Goal: Communication & Community: Answer question/provide support

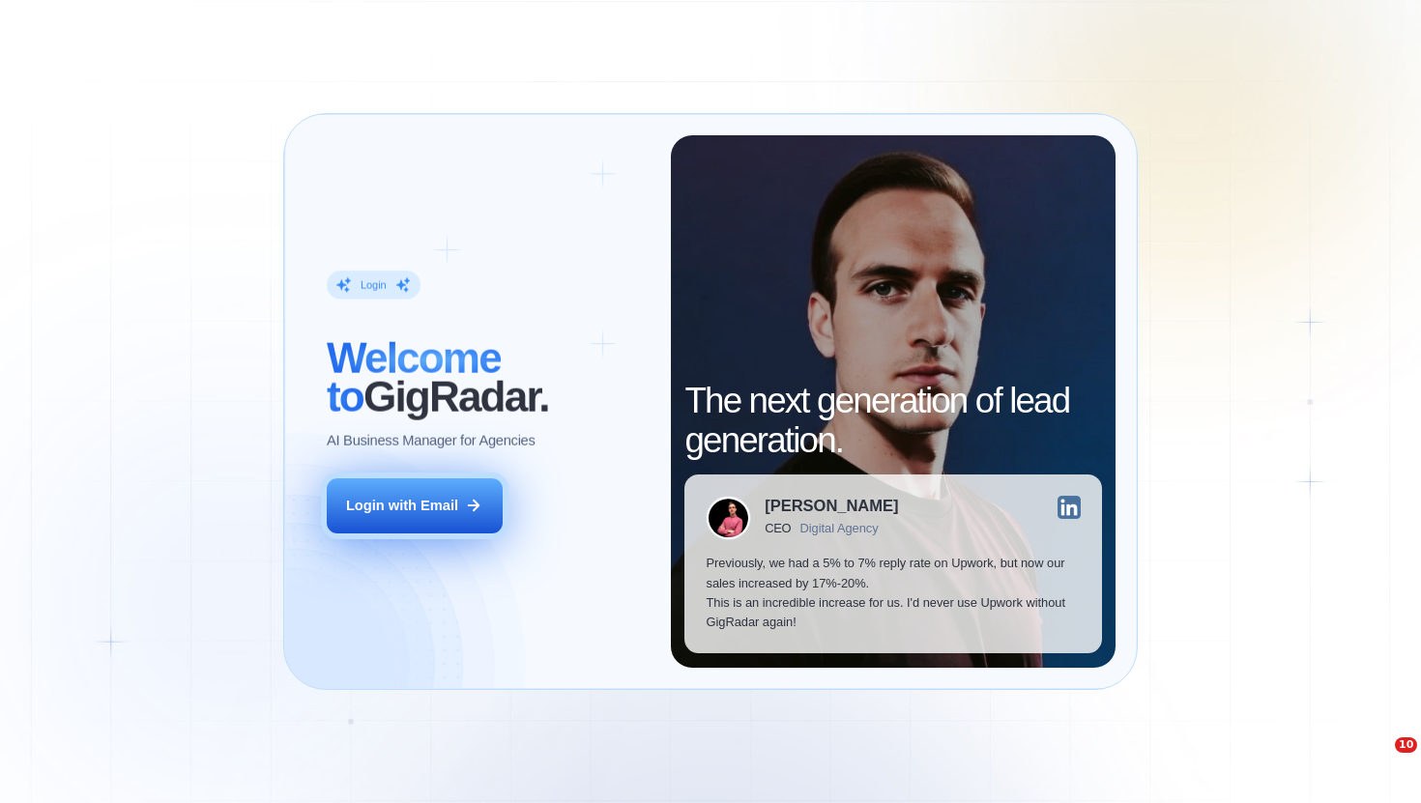
click at [464, 523] on button "Login with Email" at bounding box center [415, 506] width 176 height 55
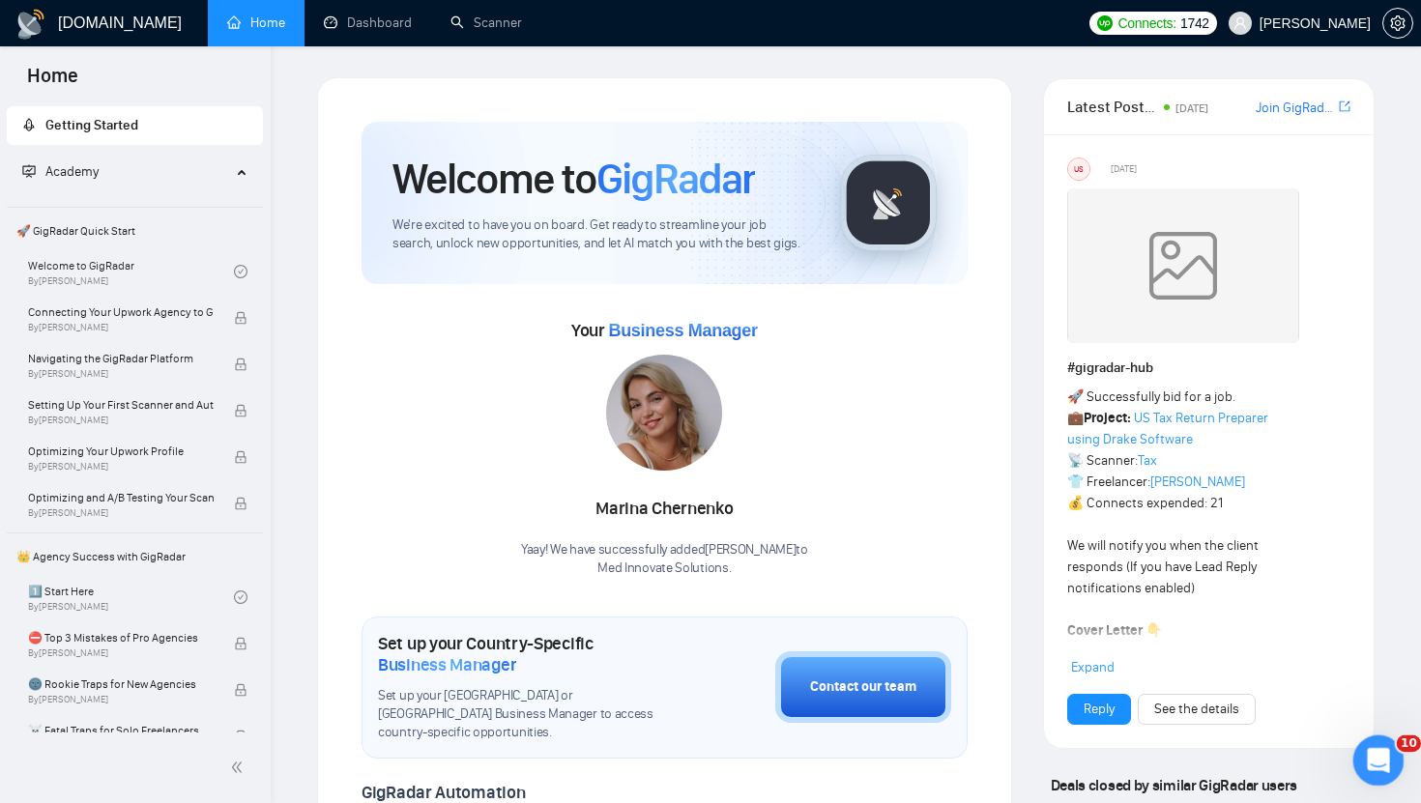
click at [1400, 778] on body "Home Getting Started Academy 🚀 GigRadar Quick Start Welcome to GigRadar By [PER…" at bounding box center [710, 401] width 1421 height 803
click at [1388, 760] on div "Открыть службу сообщений Intercom" at bounding box center [1376, 758] width 64 height 64
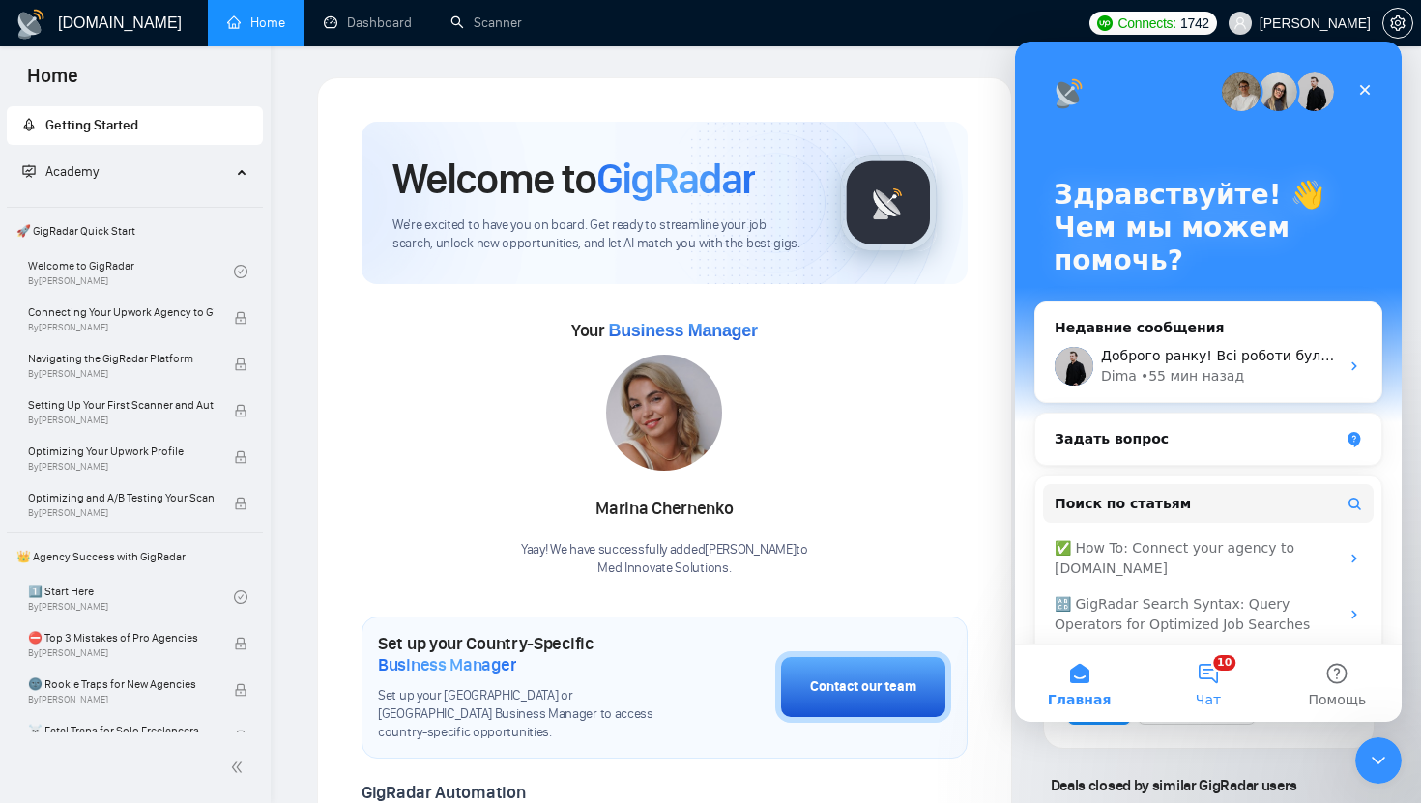
click at [1217, 687] on button "10 Чат" at bounding box center [1208, 683] width 129 height 77
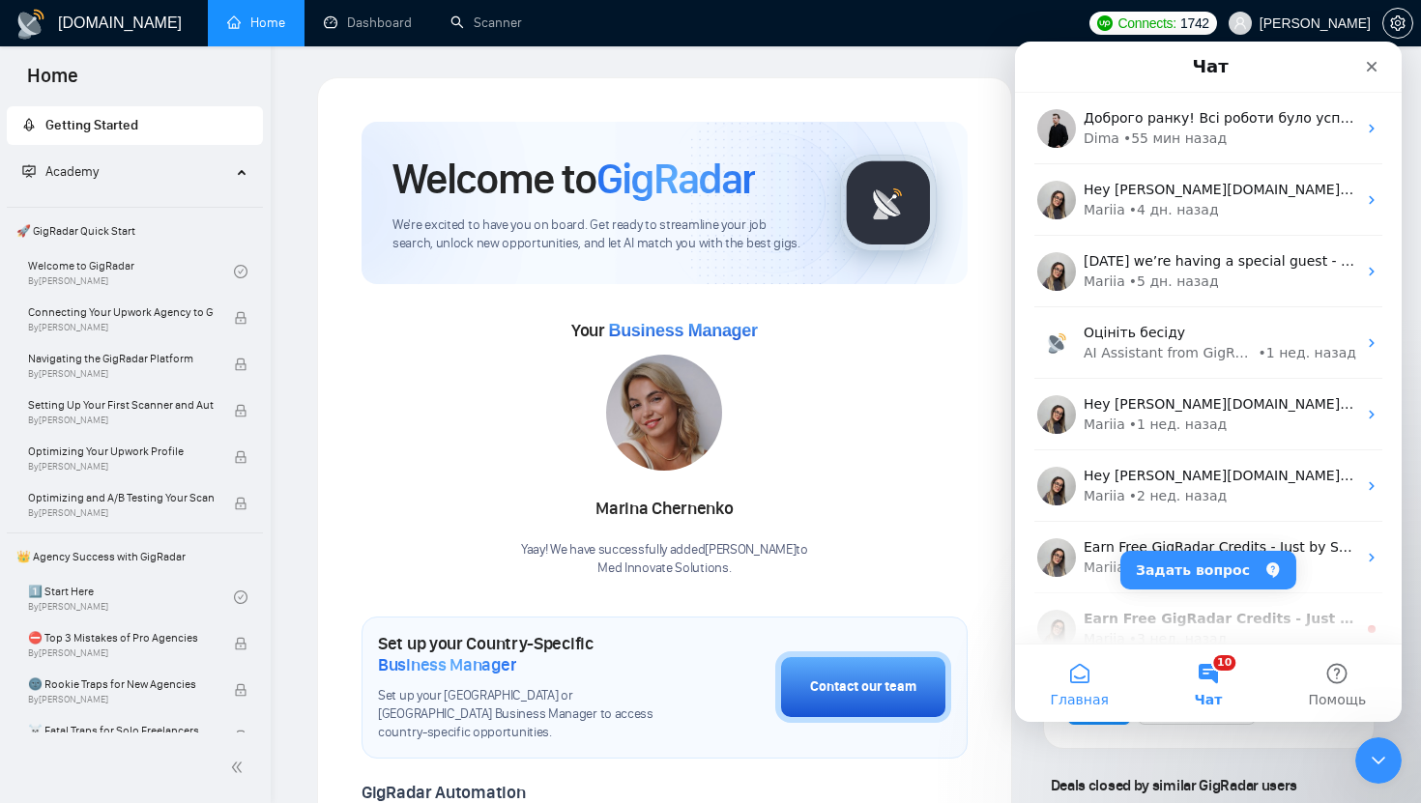
click at [1046, 700] on button "Главная" at bounding box center [1079, 683] width 129 height 77
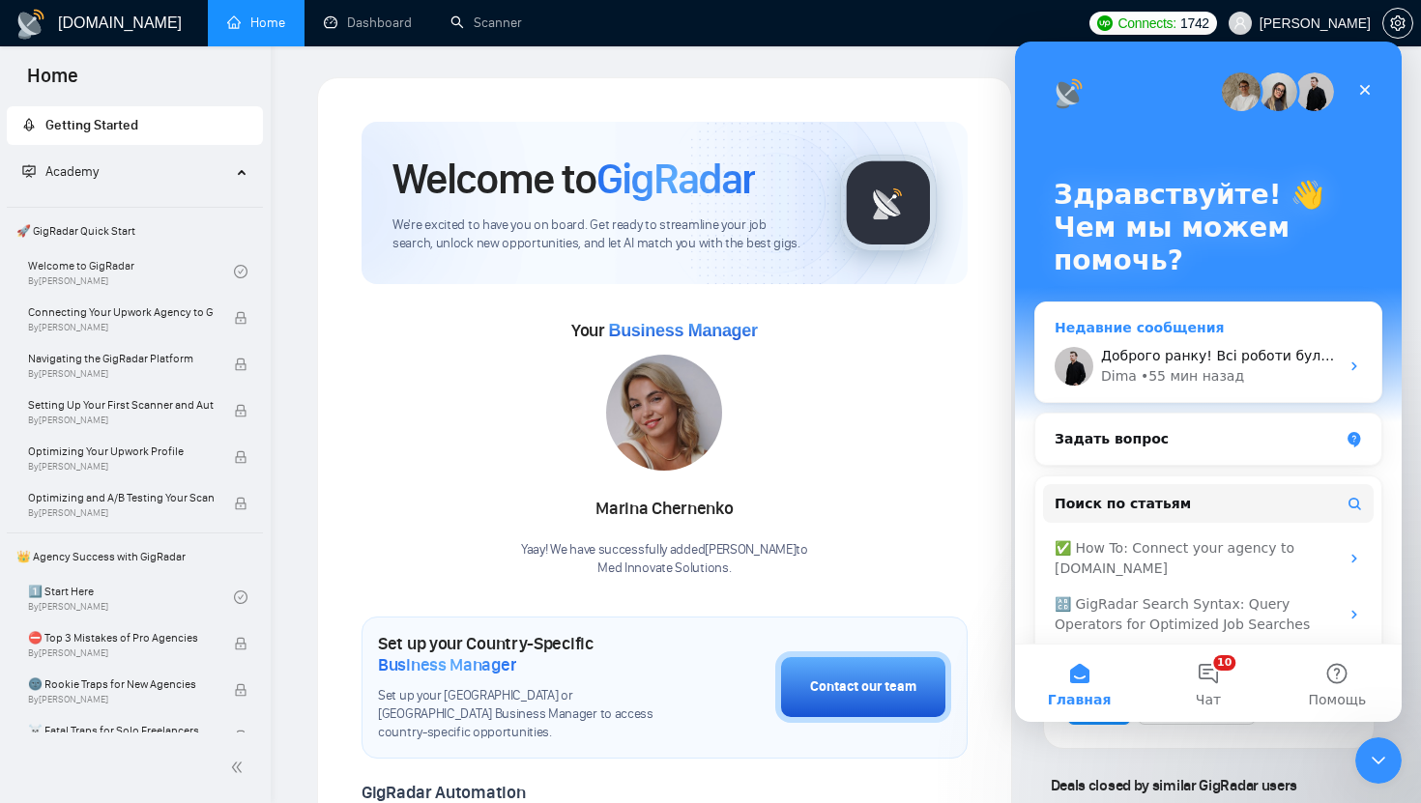
click at [1162, 371] on div "• 55 мин назад" at bounding box center [1192, 376] width 103 height 20
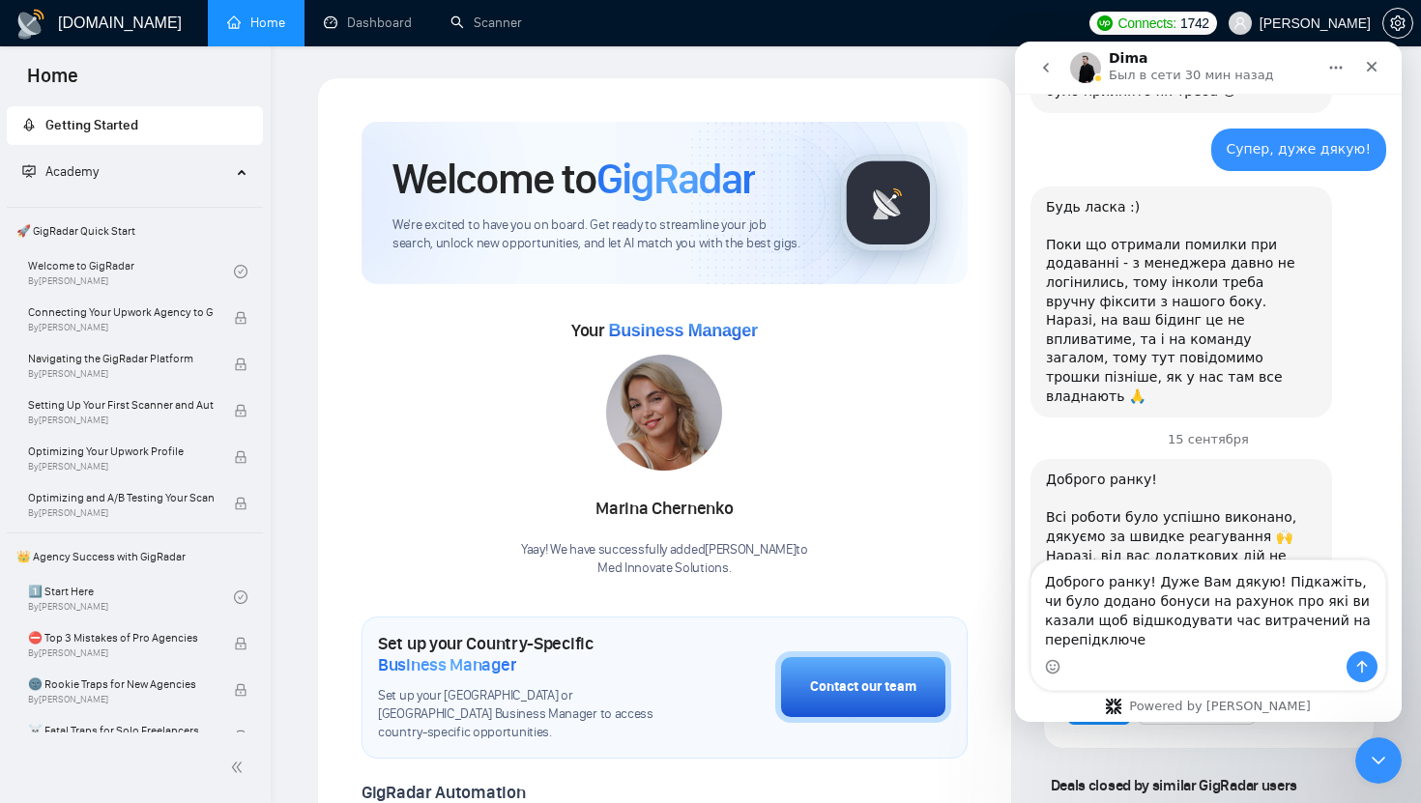
scroll to position [4227, 0]
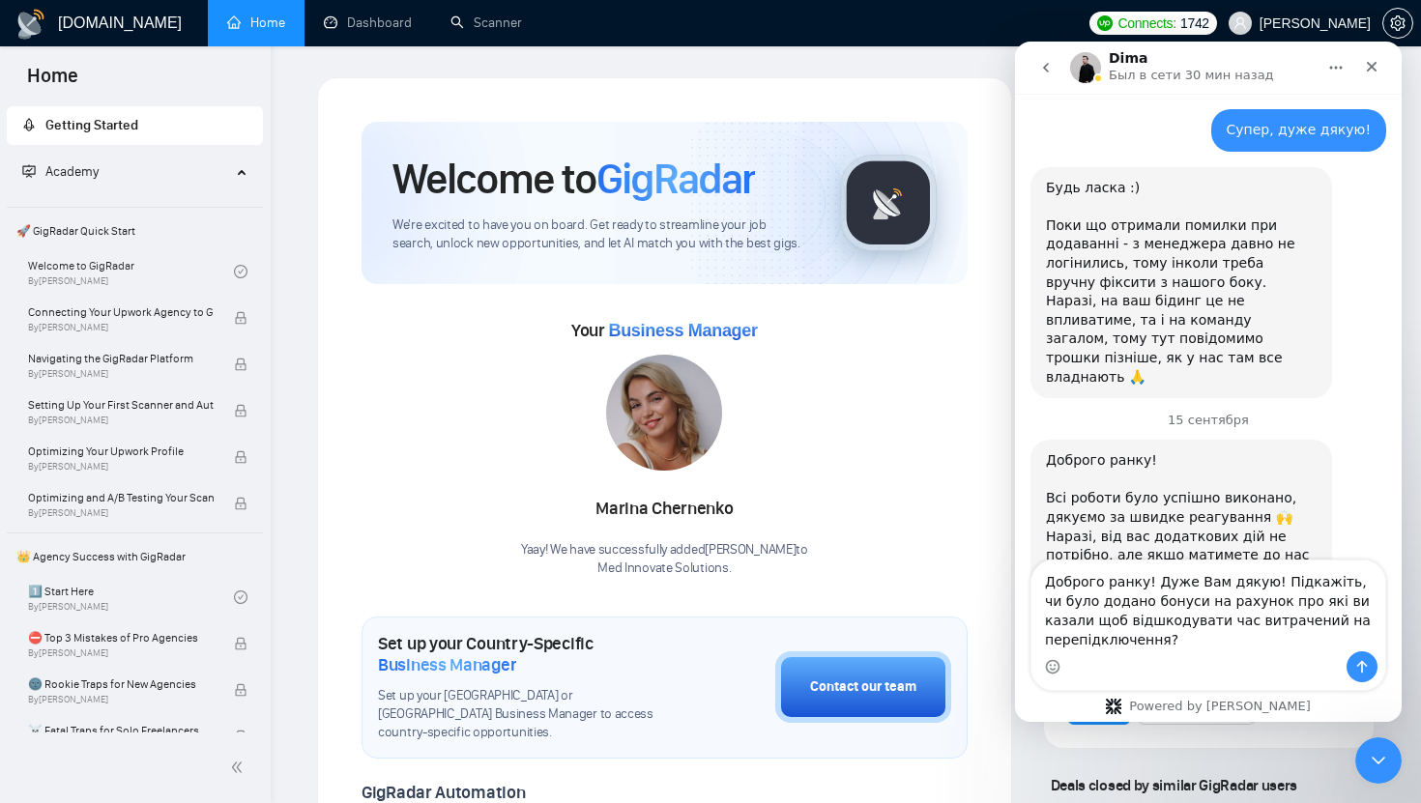
click at [1046, 624] on textarea "Доброго ранку! Дуже Вам дякую! Підкажіть, чи було додано бонуси на рахунок про …" at bounding box center [1208, 606] width 354 height 91
type textarea "Доброго ранку! Дуже Вам дякую! Підкажіть, чи було додано бонуси на рахунок про …"
click at [1358, 667] on icon "Отправить сообщение…" at bounding box center [1361, 666] width 15 height 15
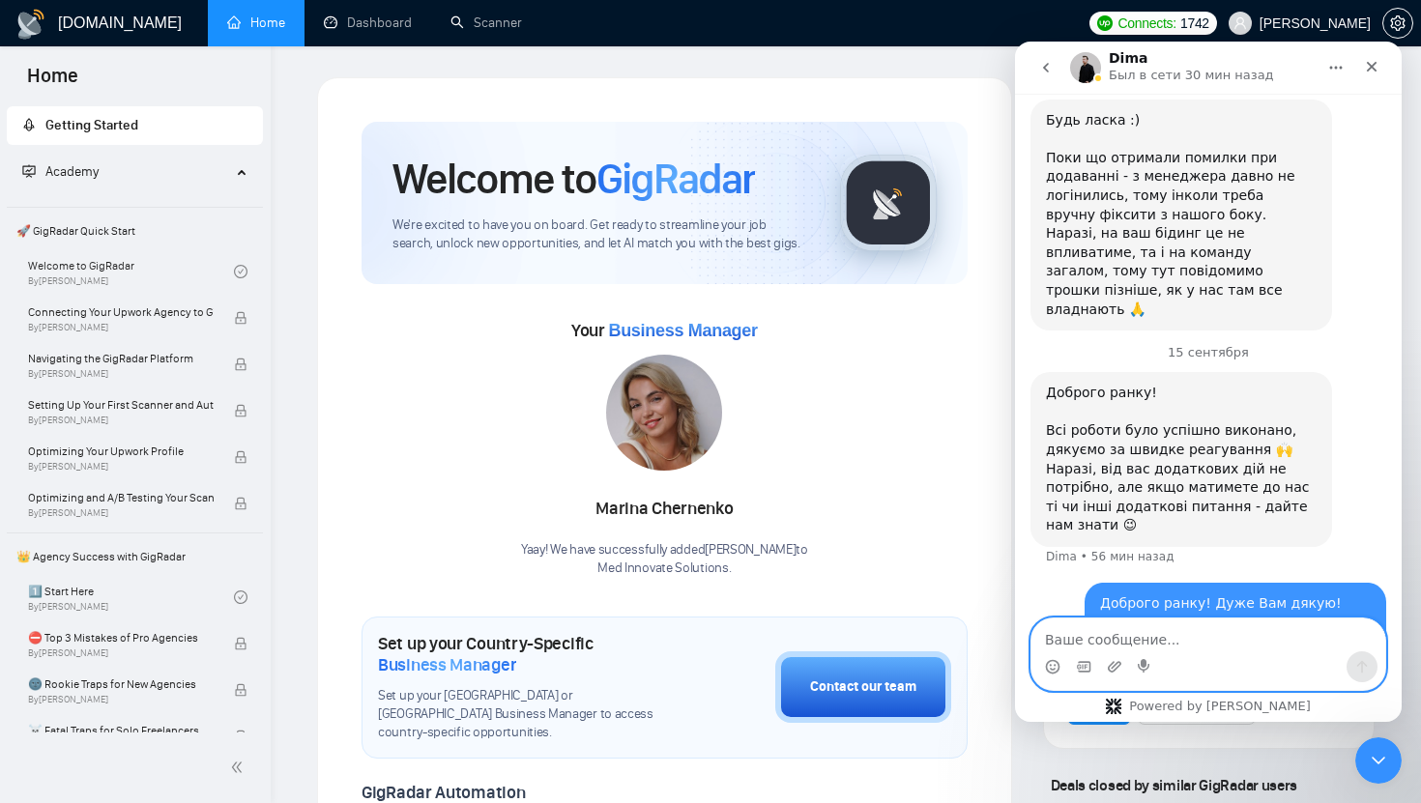
scroll to position [4303, 0]
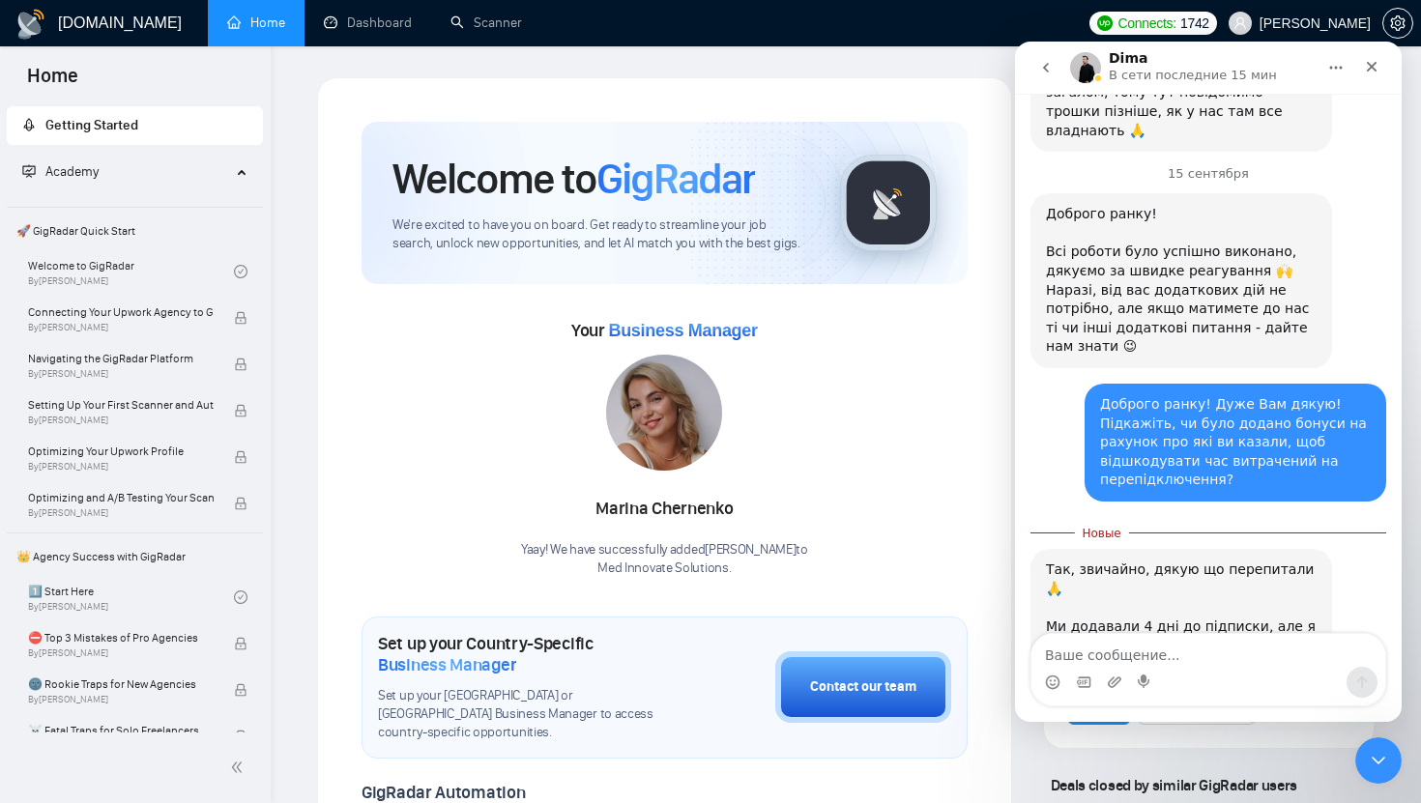
scroll to position [4490, 0]
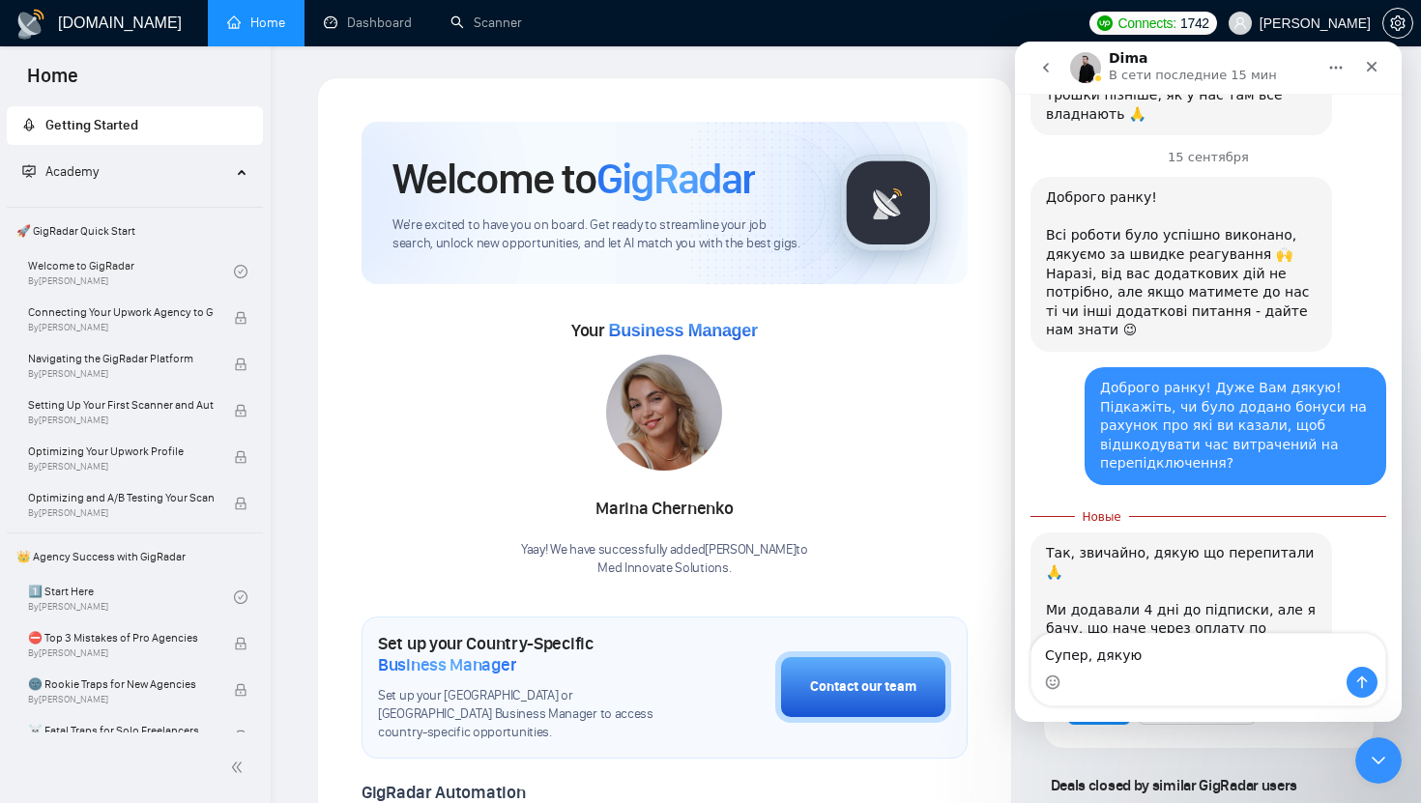
type textarea "Супер, дякую)"
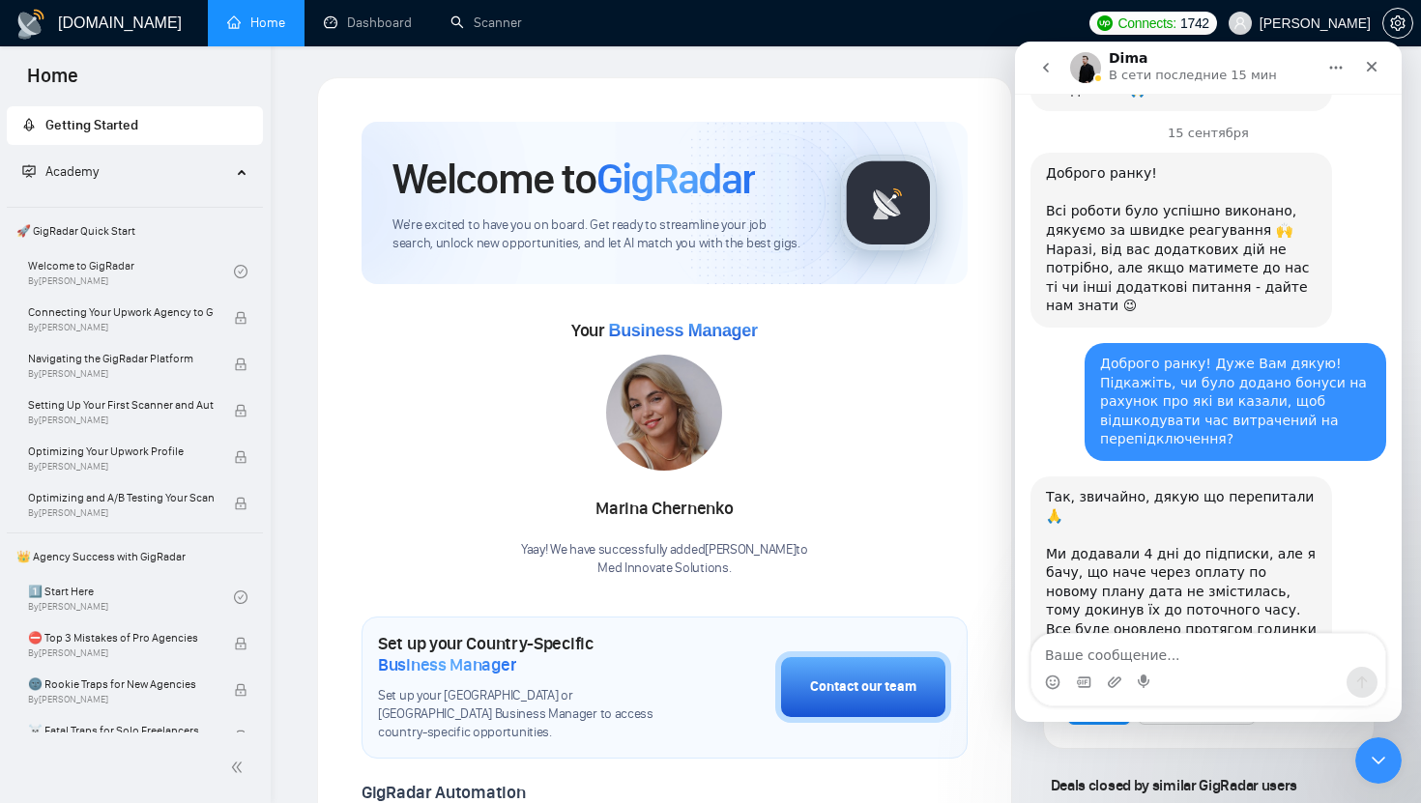
scroll to position [4515, 0]
click at [385, 31] on link "Dashboard" at bounding box center [368, 23] width 88 height 16
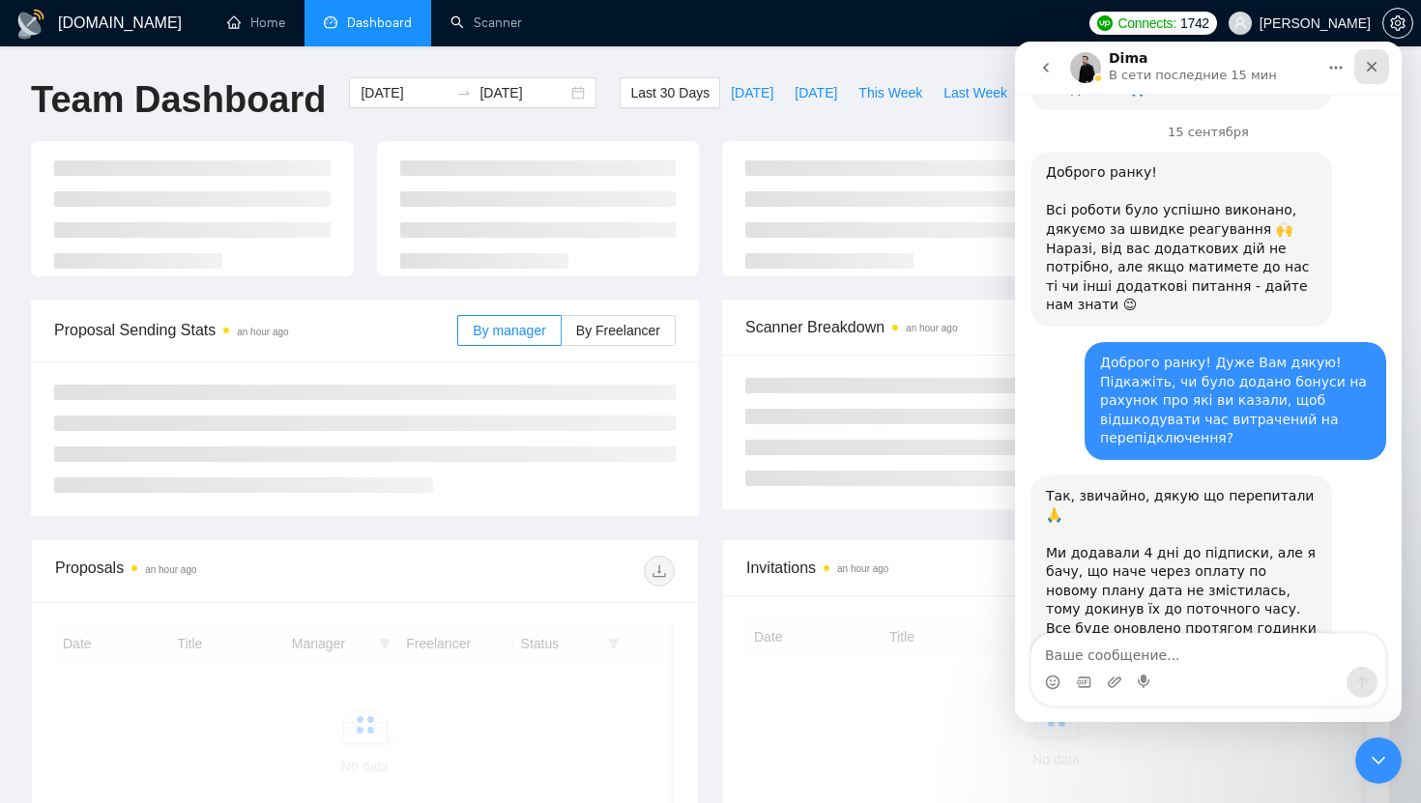
click at [1374, 74] on div "Закрыть" at bounding box center [1371, 66] width 35 height 35
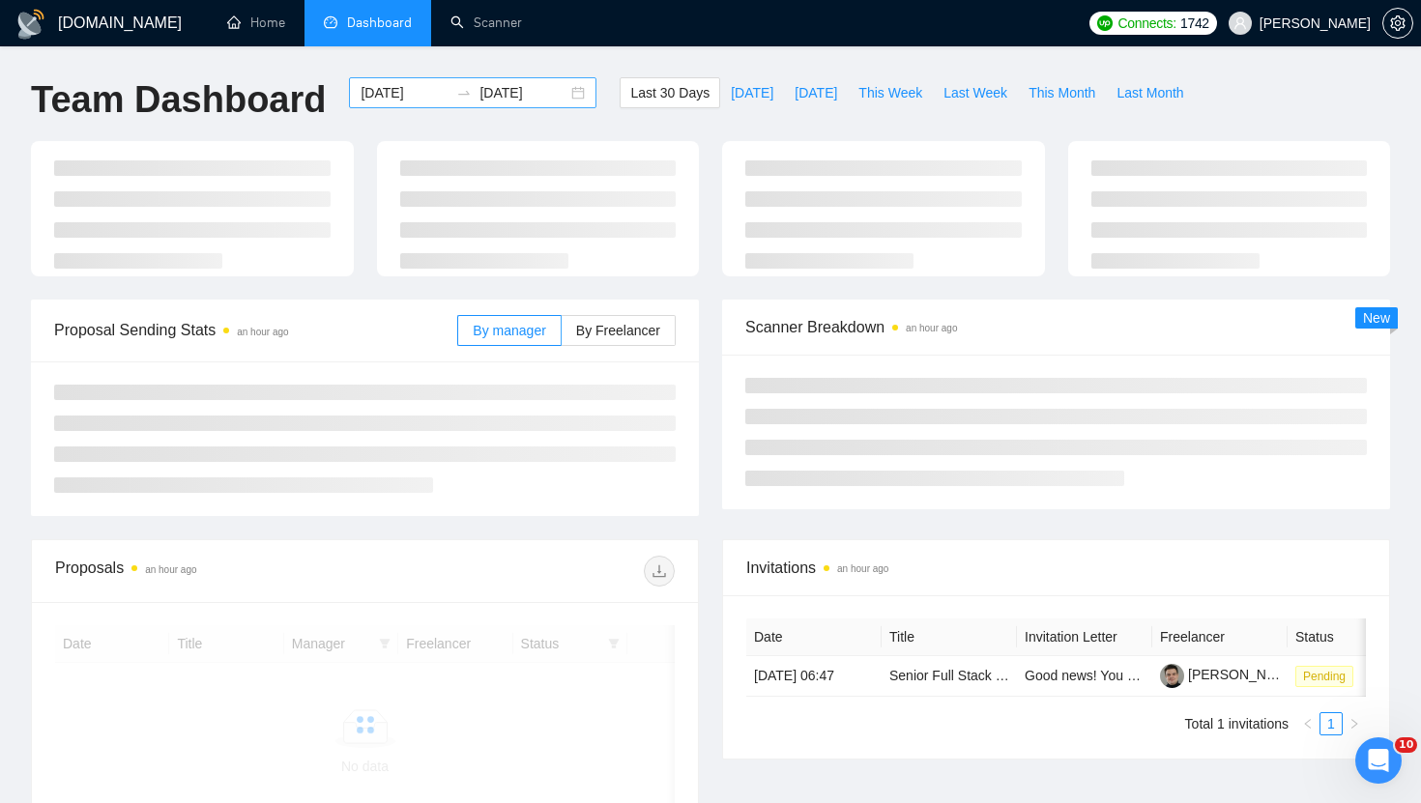
scroll to position [4515, 0]
click at [388, 107] on div "2025-08-16 2025-09-15" at bounding box center [472, 92] width 247 height 31
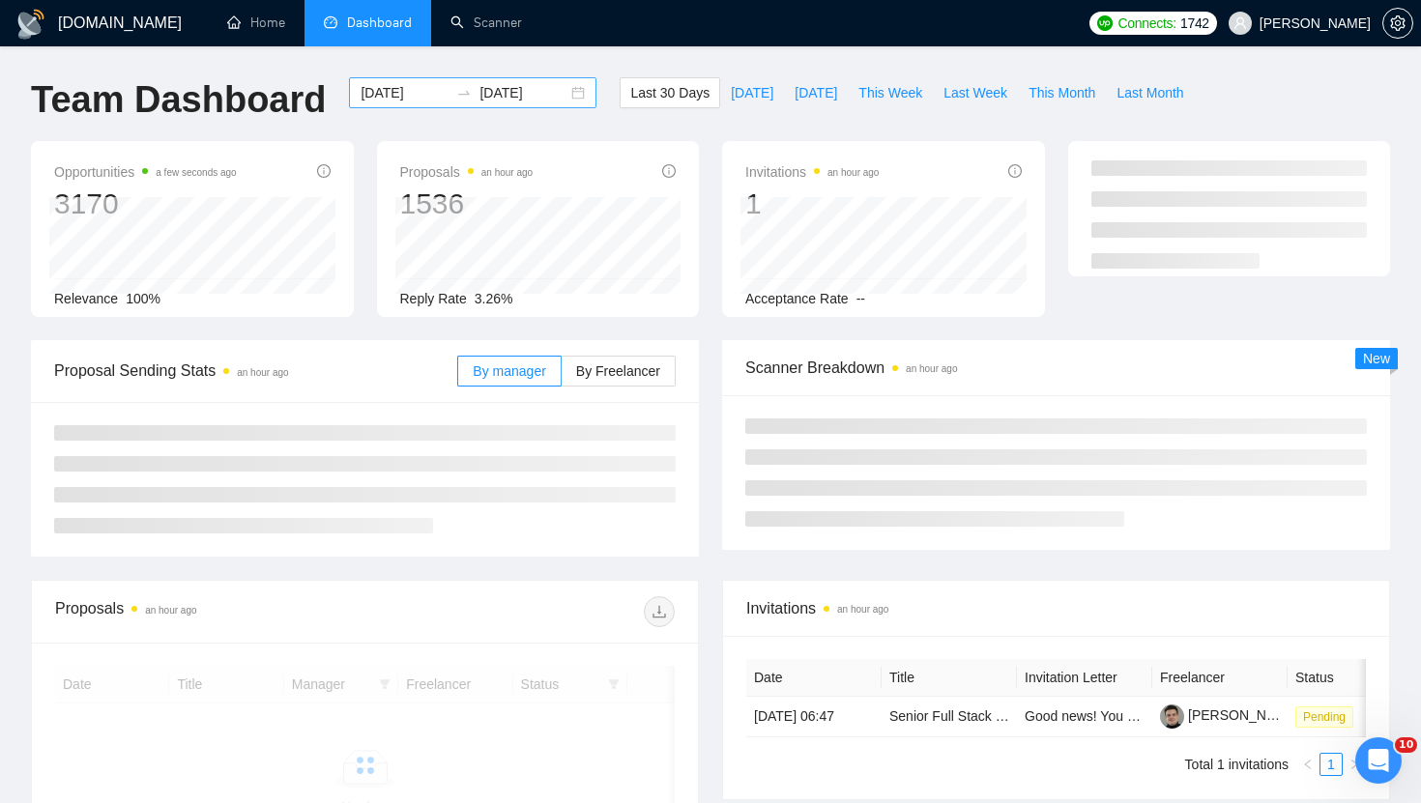
click at [388, 90] on input "2025-08-16" at bounding box center [405, 92] width 88 height 21
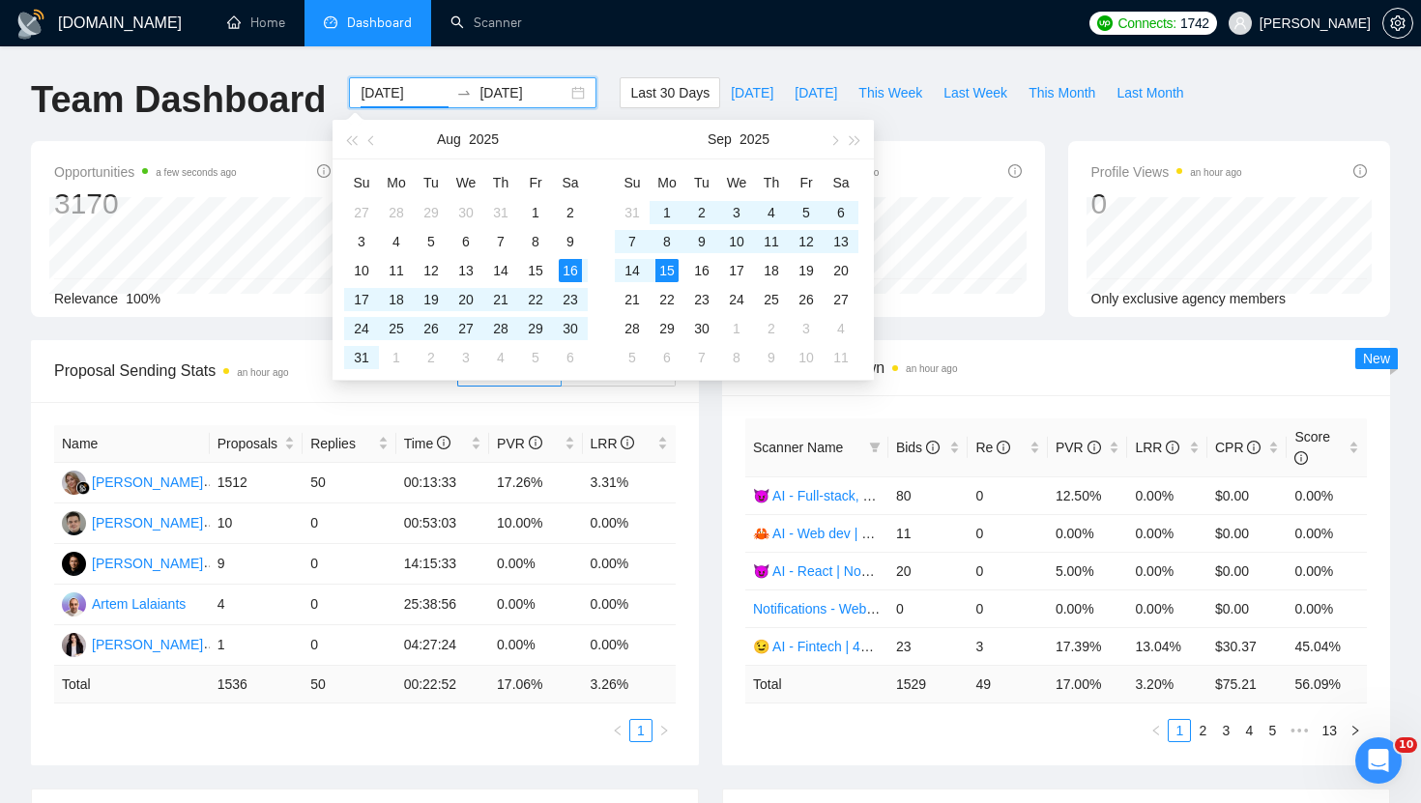
click at [771, 35] on ul "Home Dashboard Scanner" at bounding box center [640, 23] width 878 height 46
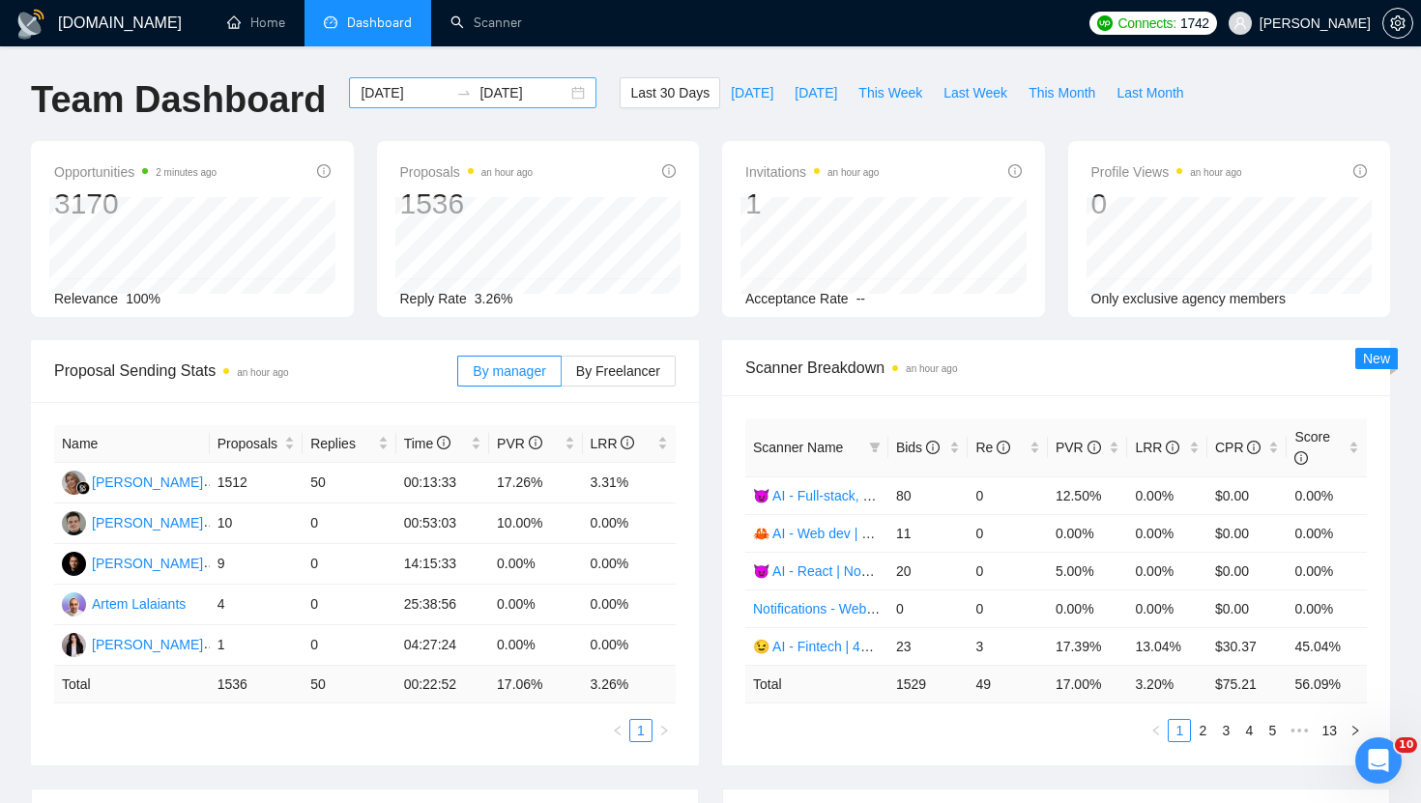
click at [388, 84] on input "2025-08-16" at bounding box center [405, 92] width 88 height 21
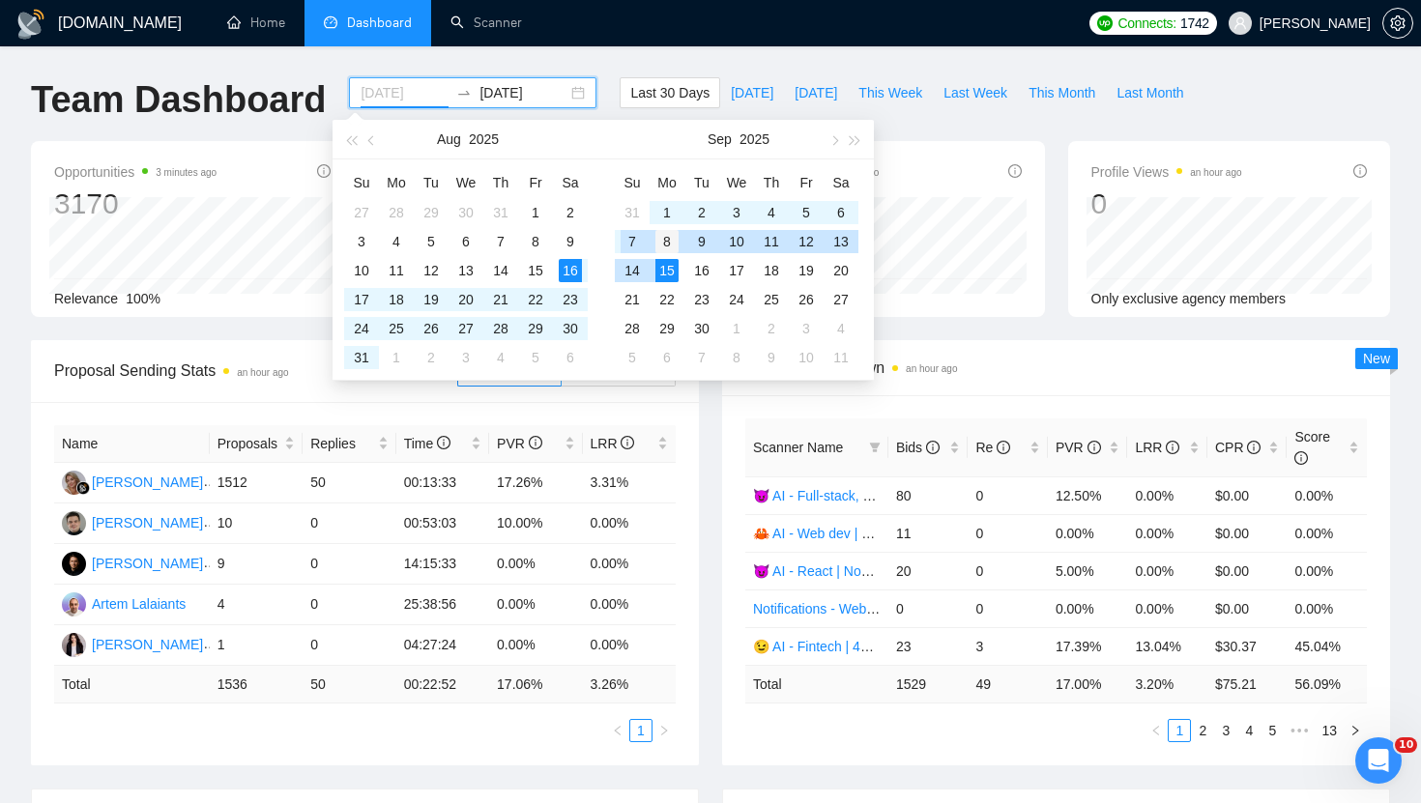
type input "2025-09-08"
click at [662, 252] on td "8" at bounding box center [667, 241] width 35 height 29
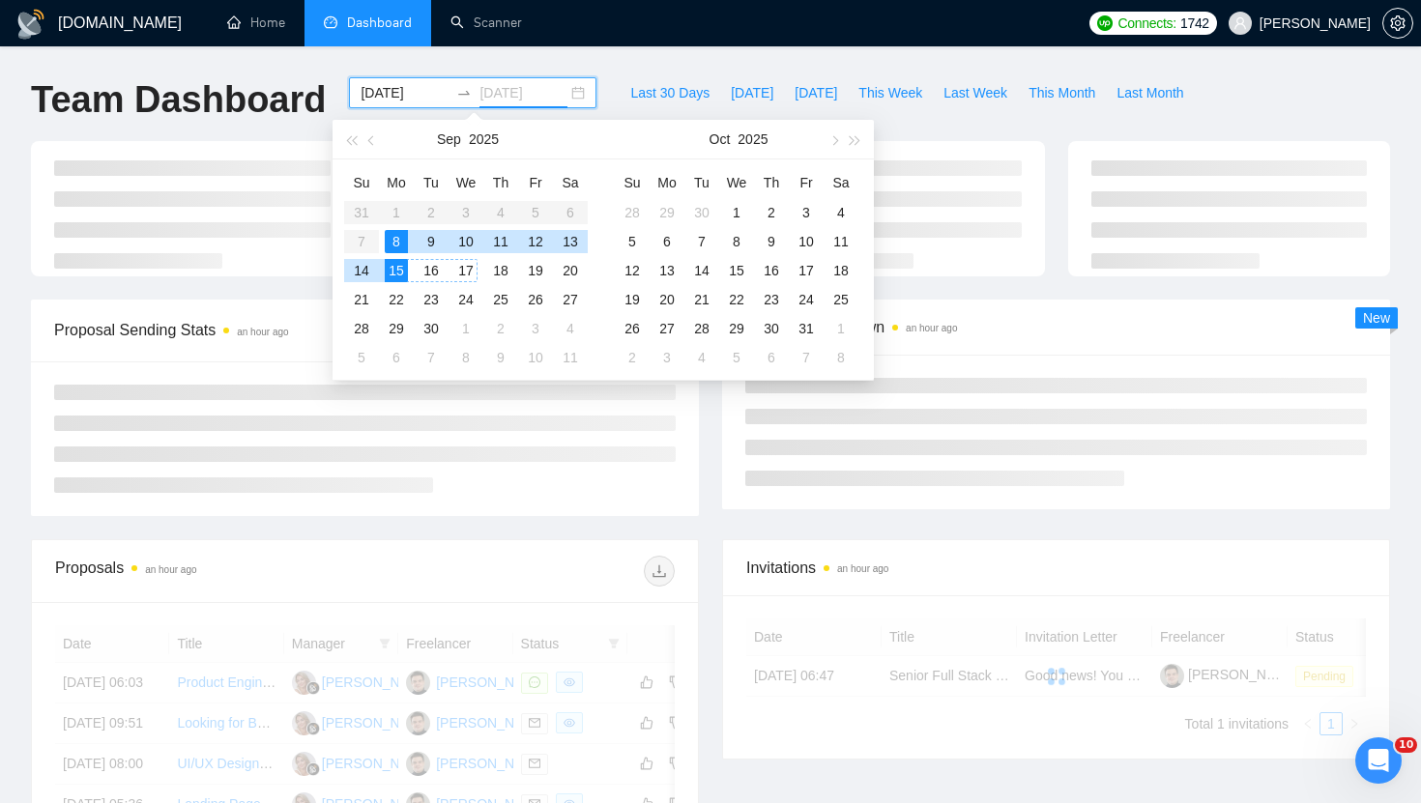
type input "2025-09-15"
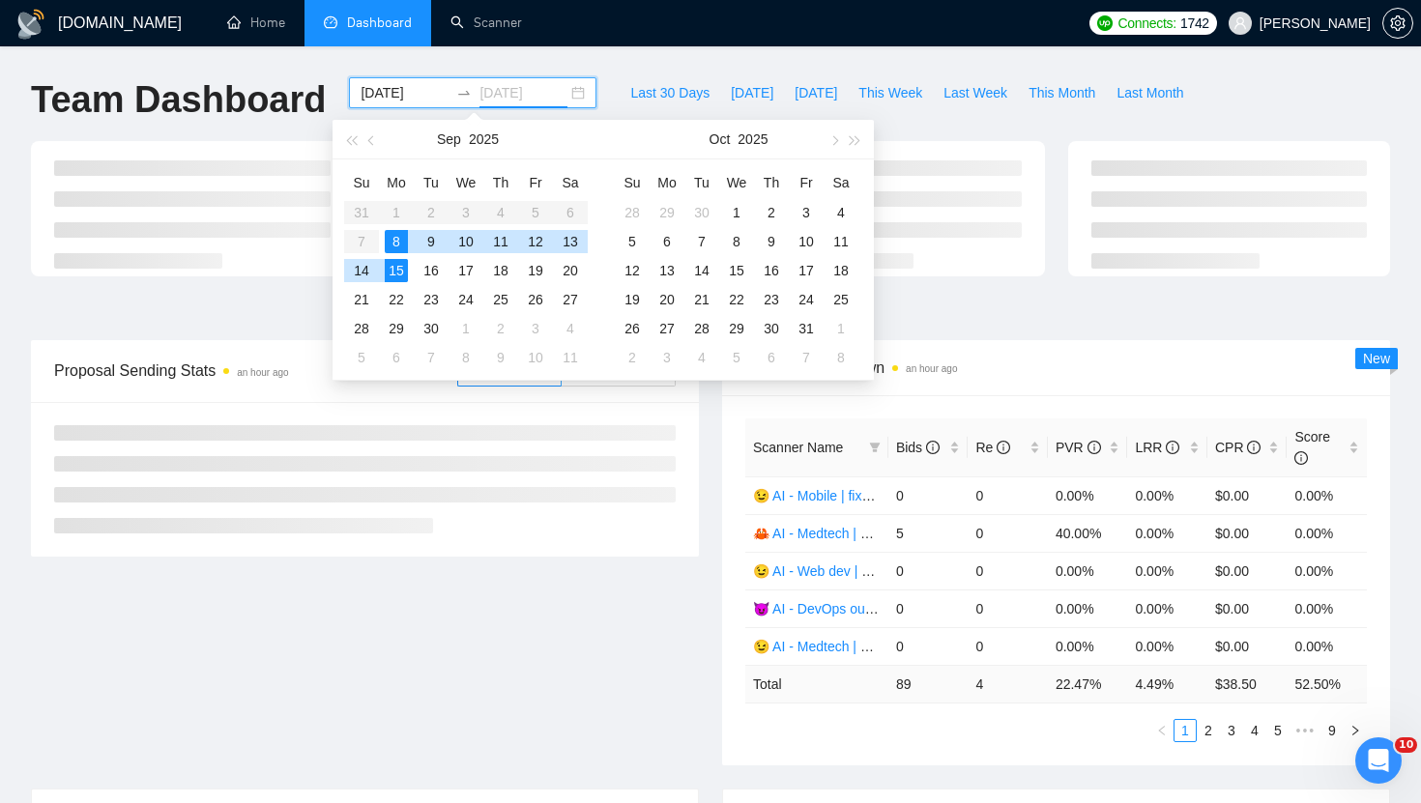
click at [392, 273] on div "15" at bounding box center [396, 270] width 23 height 23
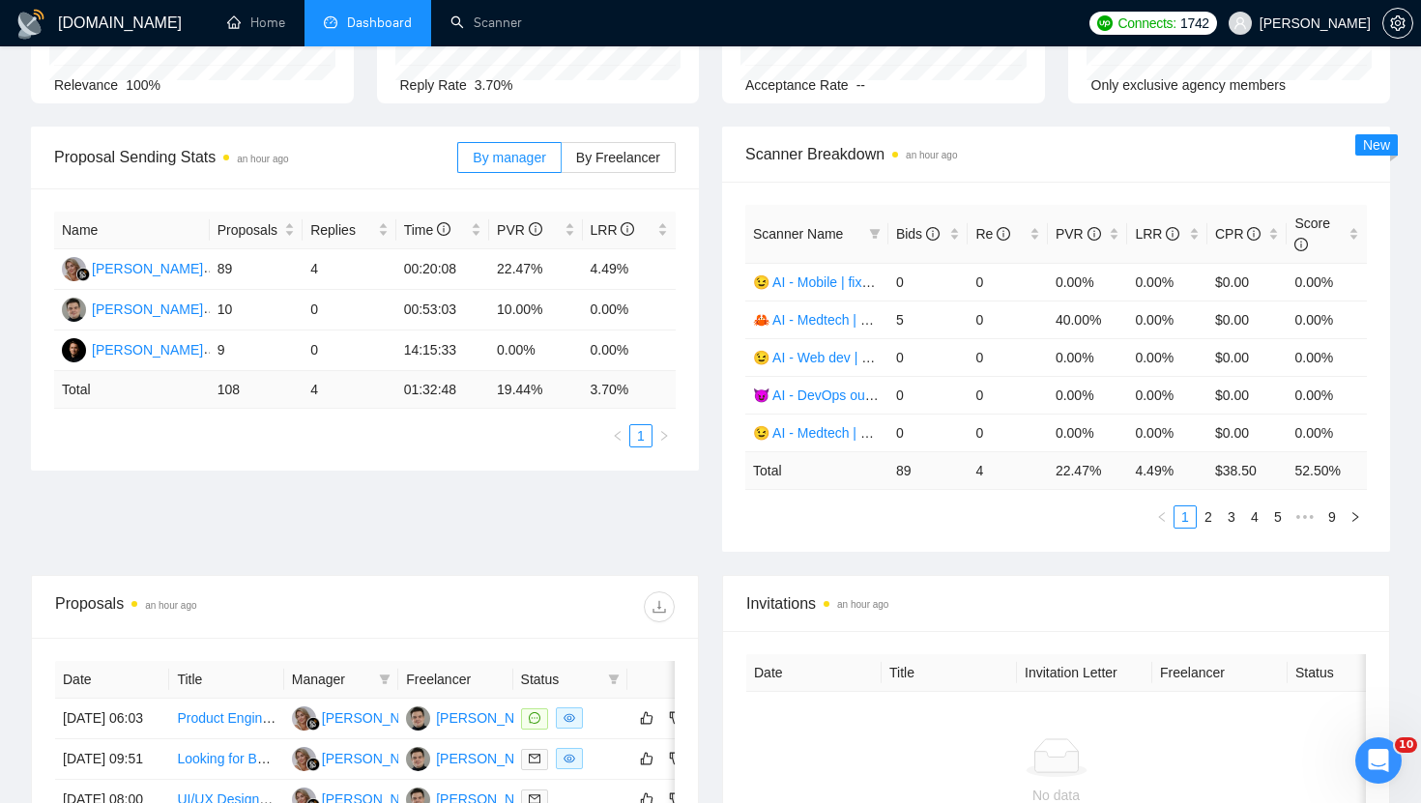
scroll to position [205, 0]
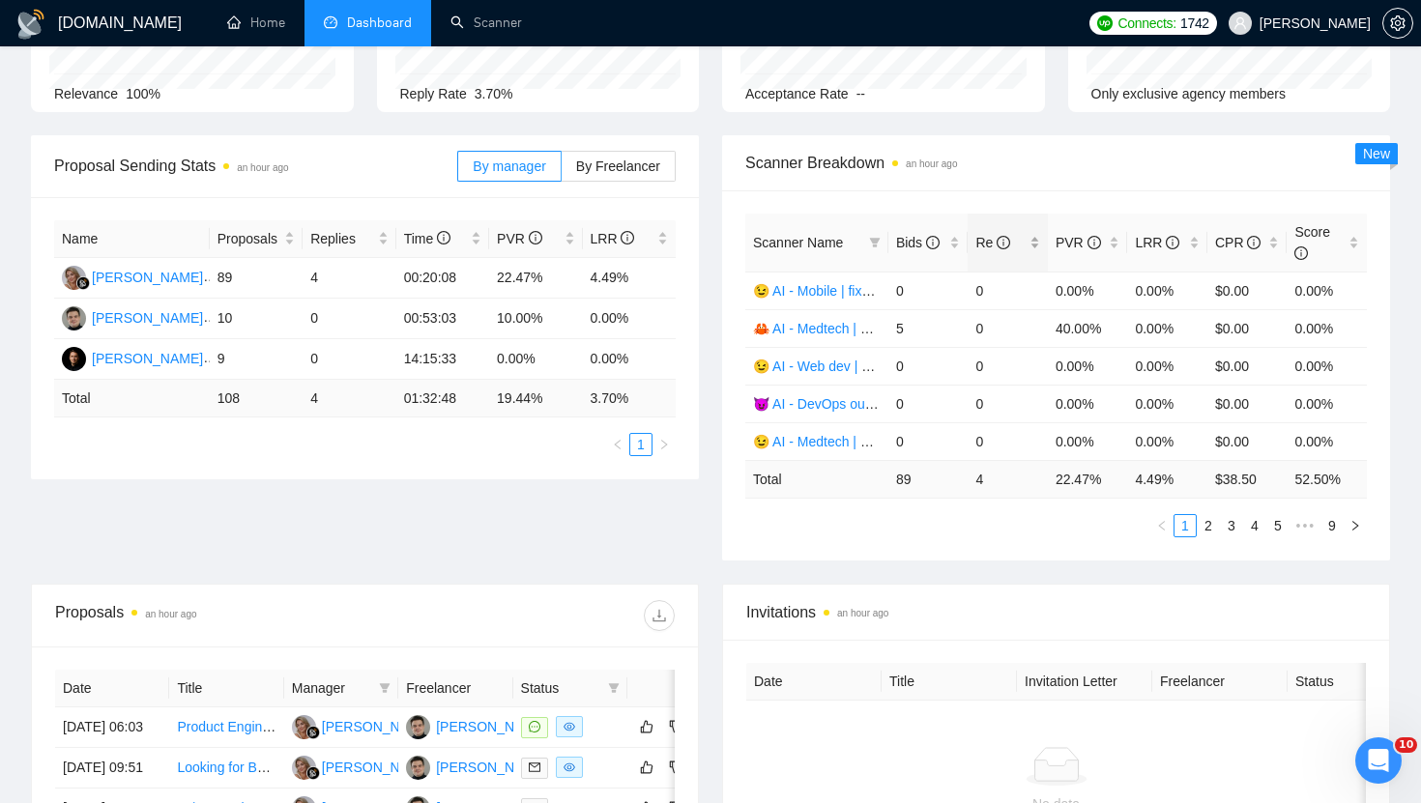
click at [989, 236] on span "Re" at bounding box center [992, 242] width 35 height 15
click at [1033, 247] on div "Re" at bounding box center [1007, 242] width 65 height 21
click at [831, 286] on link "🦀 AI - Web dev | 35-40 | Dmitry" at bounding box center [849, 290] width 193 height 15
click at [831, 321] on link "🦀 AI - Medtech expert | 35+ | Dmitry" at bounding box center [863, 328] width 221 height 15
click at [831, 366] on link "🦀 AI - Fintech | 45+ | Dmitry" at bounding box center [839, 366] width 173 height 15
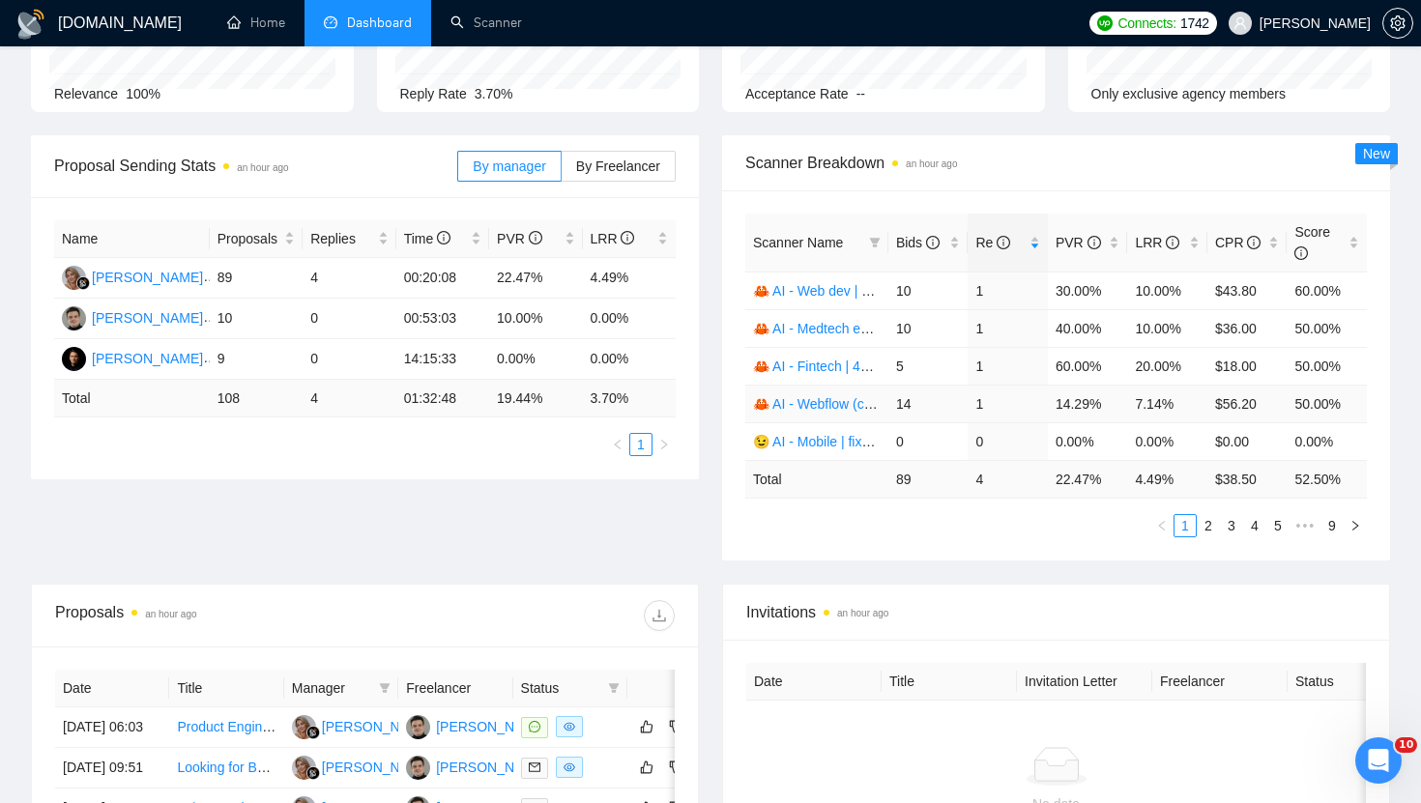
click at [836, 402] on link "🦀 AI - Webflow (covletupt) | 45+ | Dmitry" at bounding box center [876, 403] width 247 height 15
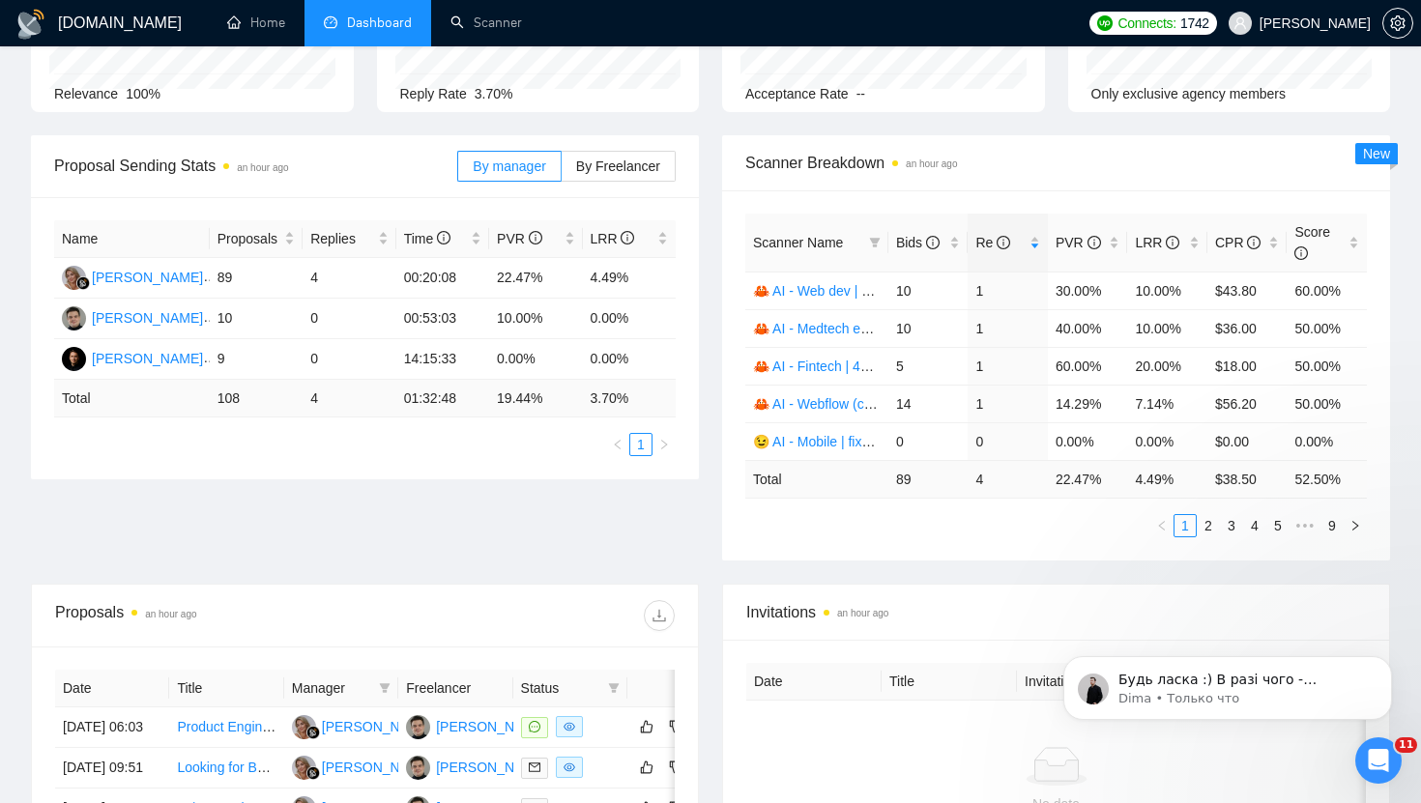
scroll to position [4593, 0]
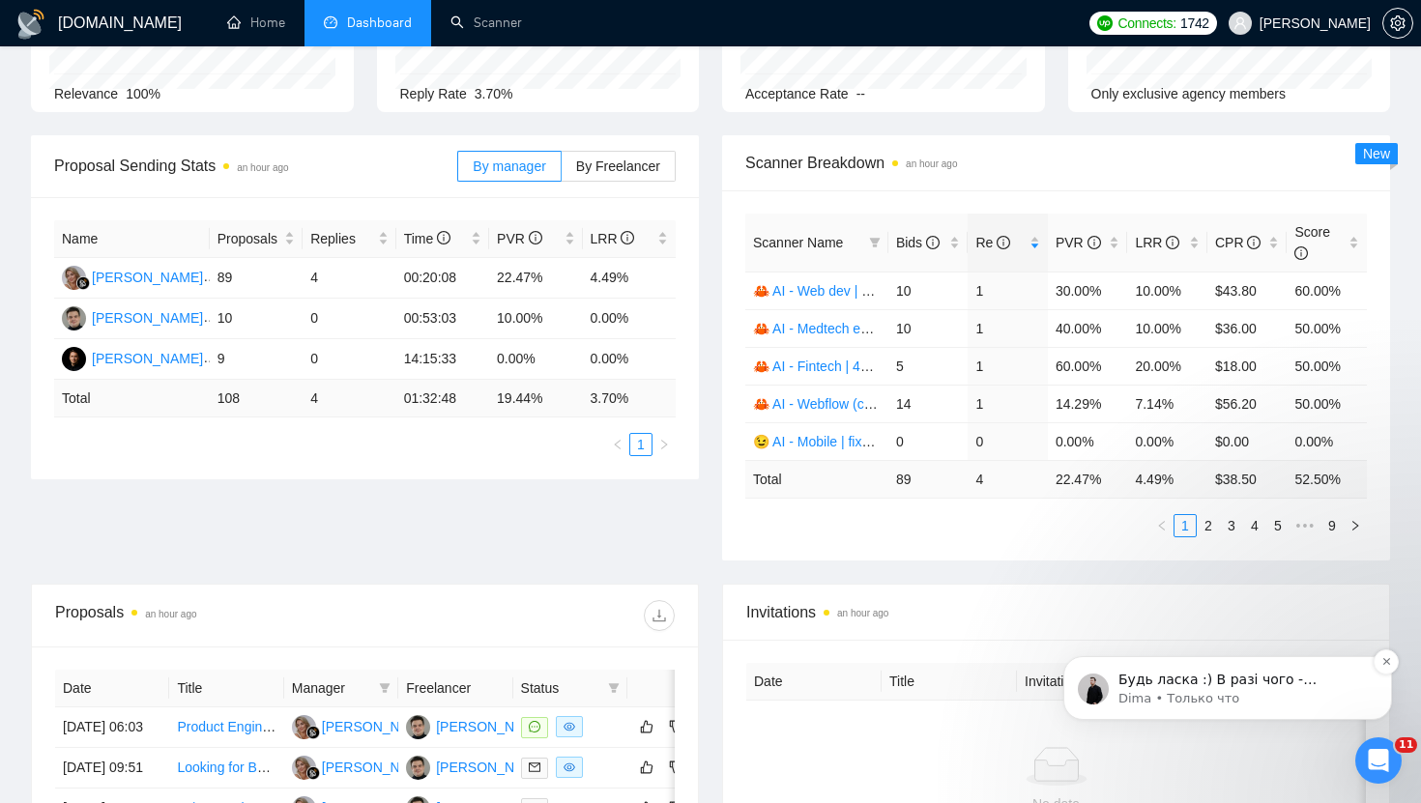
click at [1229, 686] on p "Будь ласка :) В разі чого - звертайтесь 🙌" at bounding box center [1242, 680] width 249 height 19
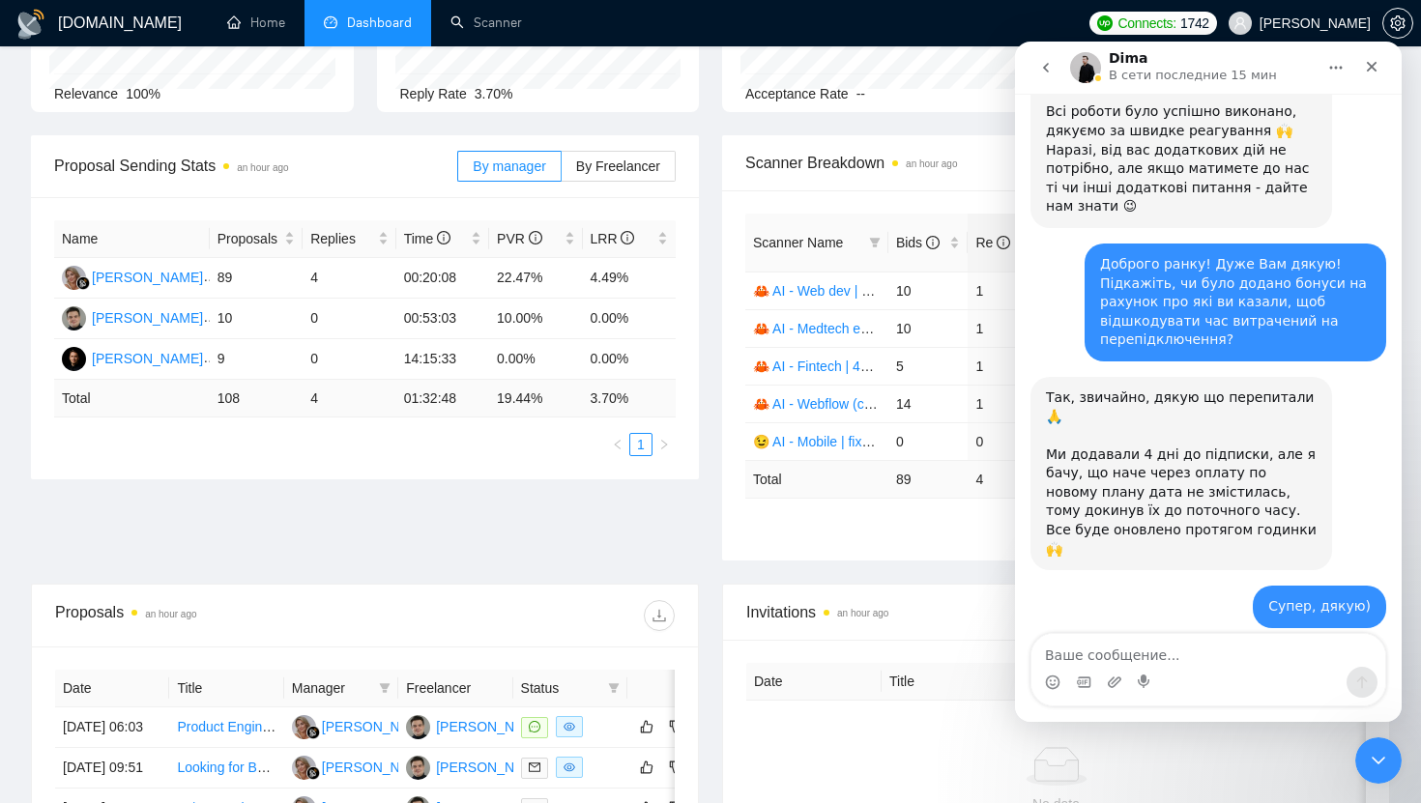
scroll to position [4625, 0]
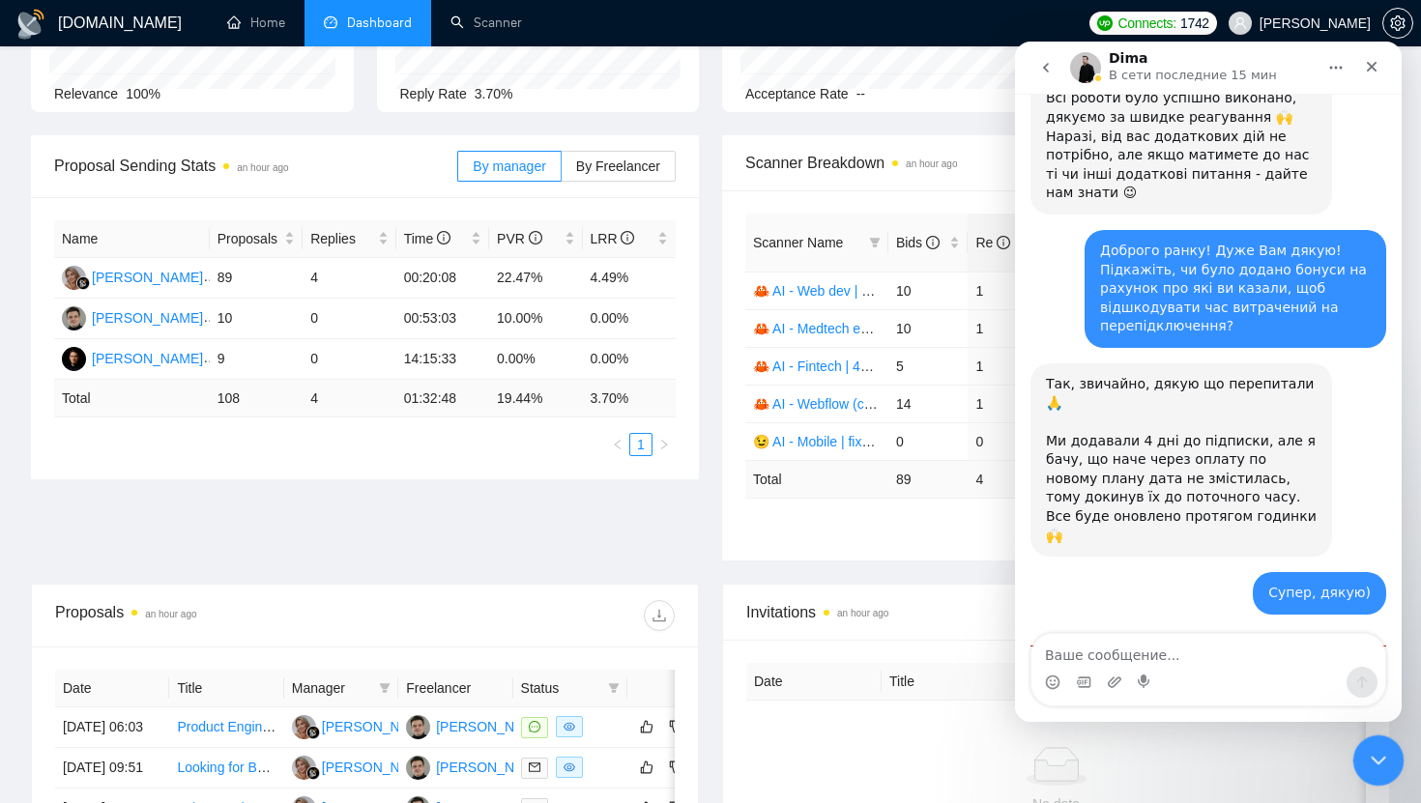
click at [1380, 747] on icon "Закрыть службу сообщений Intercom" at bounding box center [1375, 757] width 23 height 23
